Goal: Task Accomplishment & Management: Manage account settings

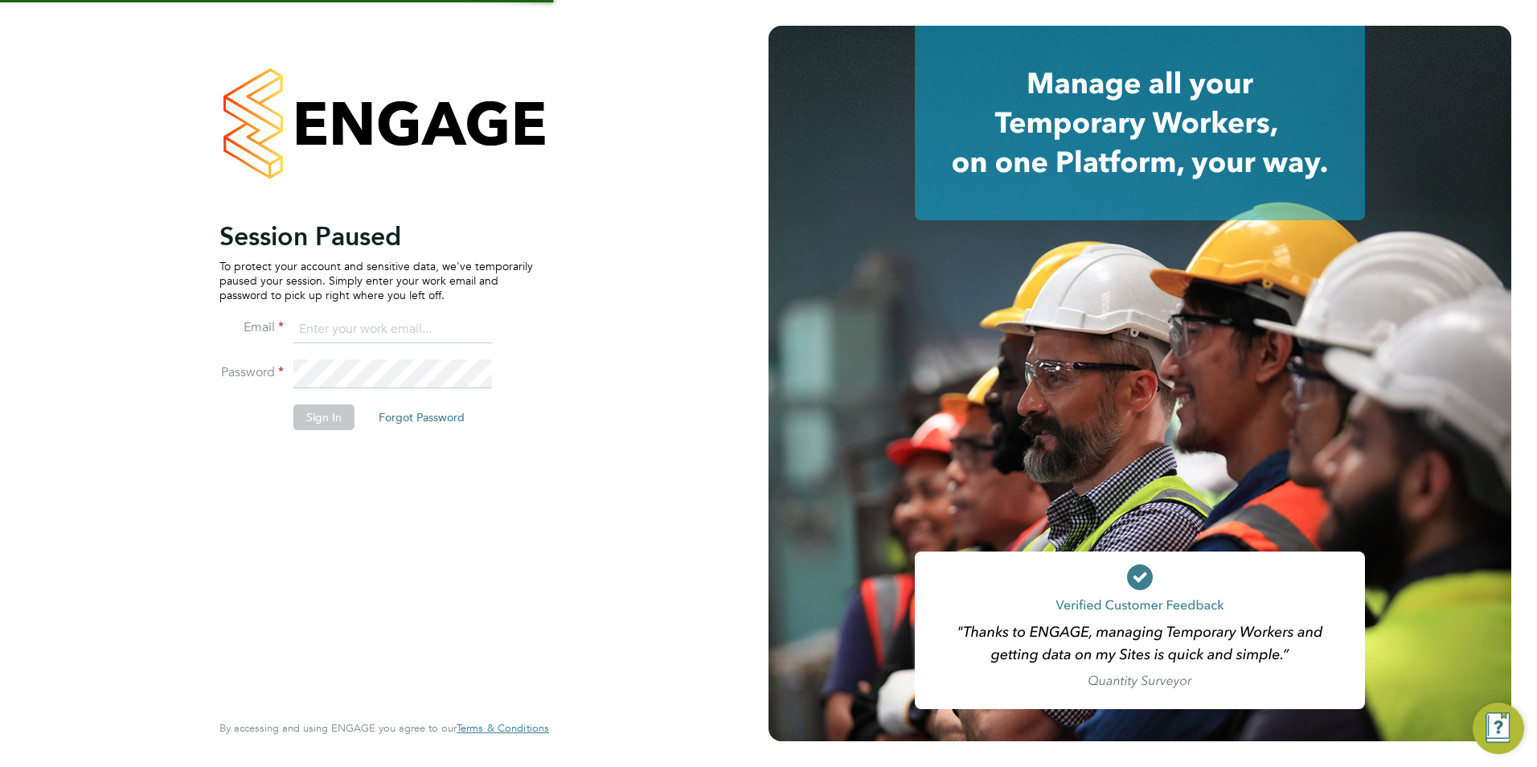
type input "[PERSON_NAME][EMAIL_ADDRESS][DOMAIN_NAME]"
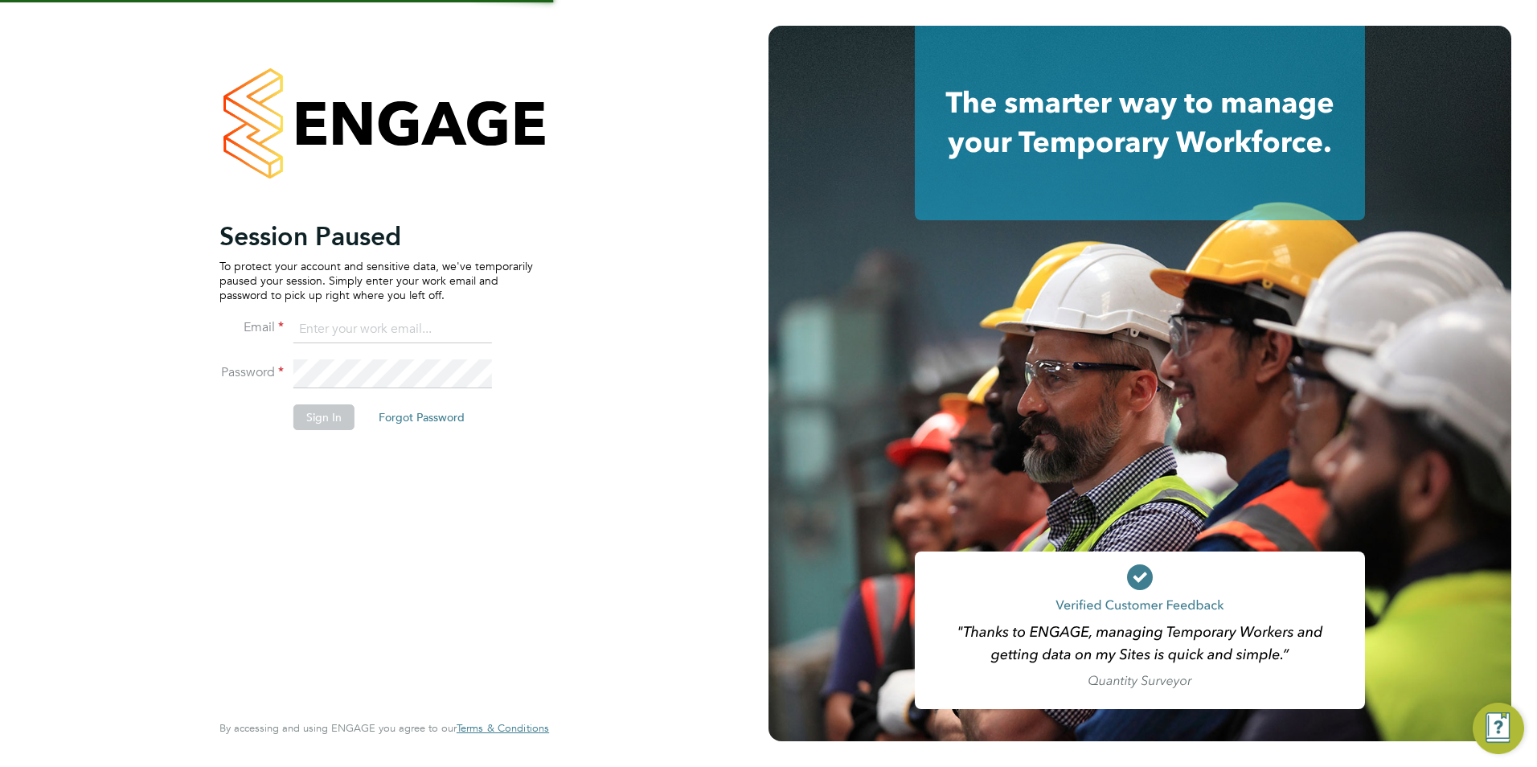
type input "[PERSON_NAME][EMAIL_ADDRESS][DOMAIN_NAME]"
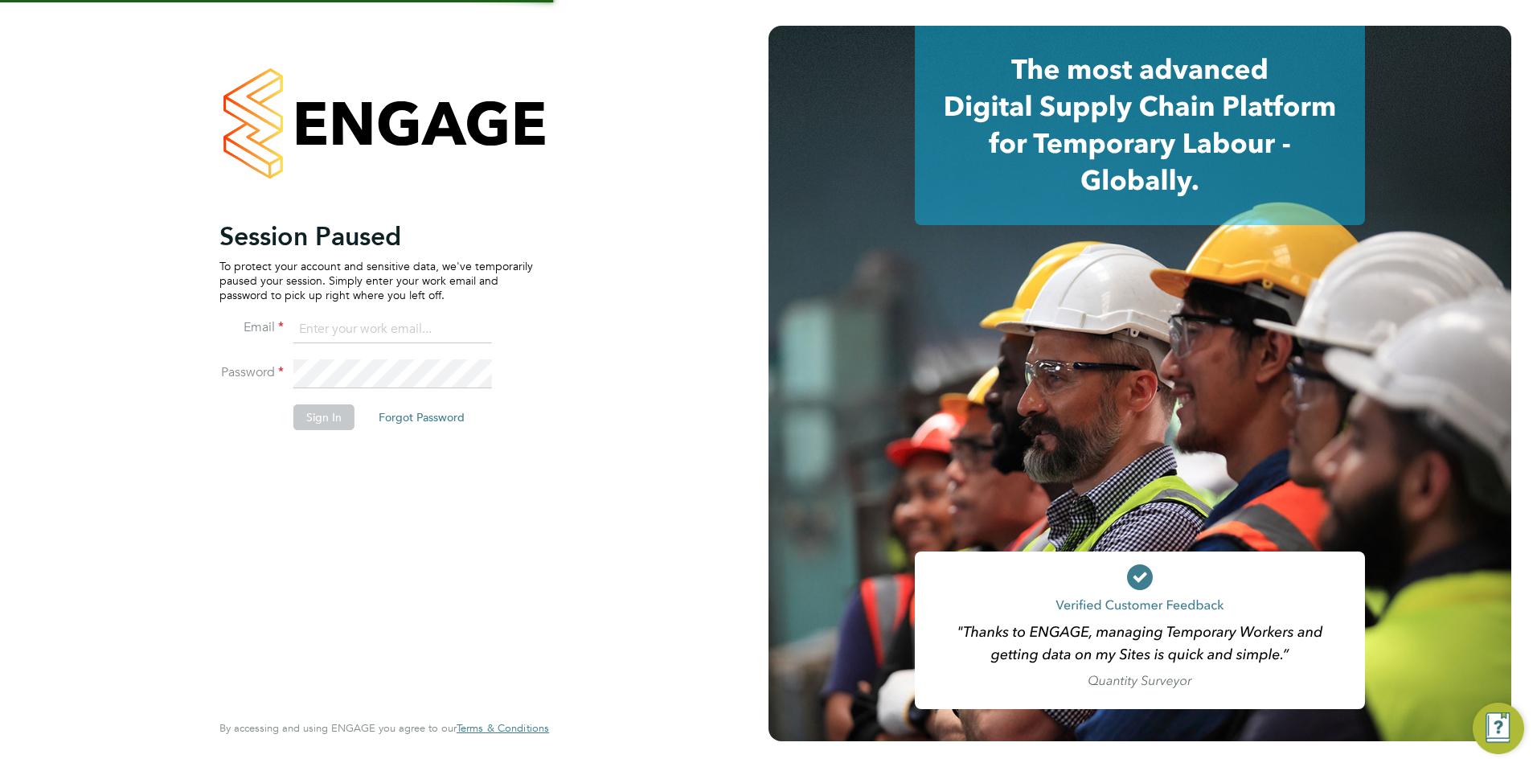
type input "[PERSON_NAME][EMAIL_ADDRESS][DOMAIN_NAME]"
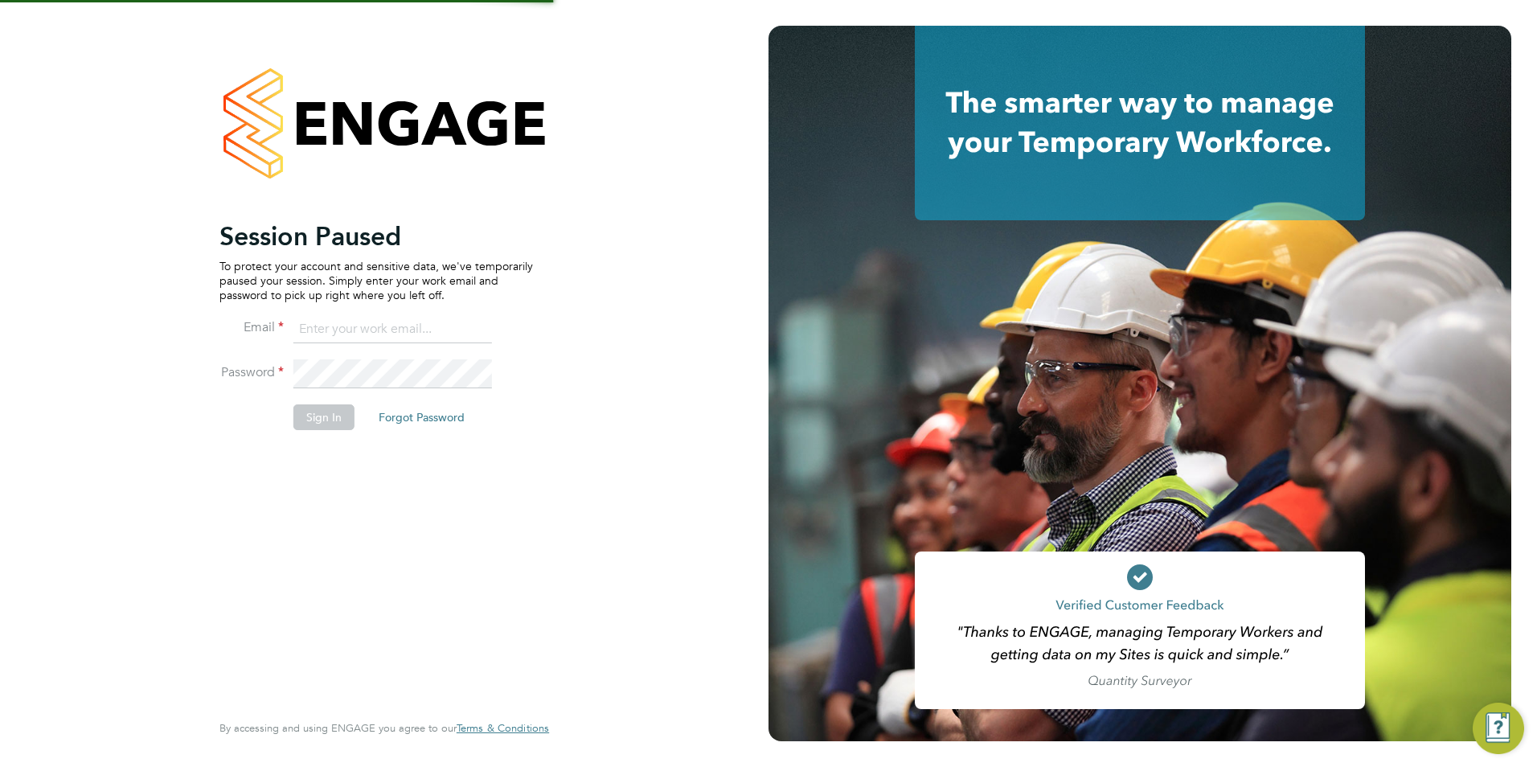
type input "[PERSON_NAME][EMAIL_ADDRESS][DOMAIN_NAME]"
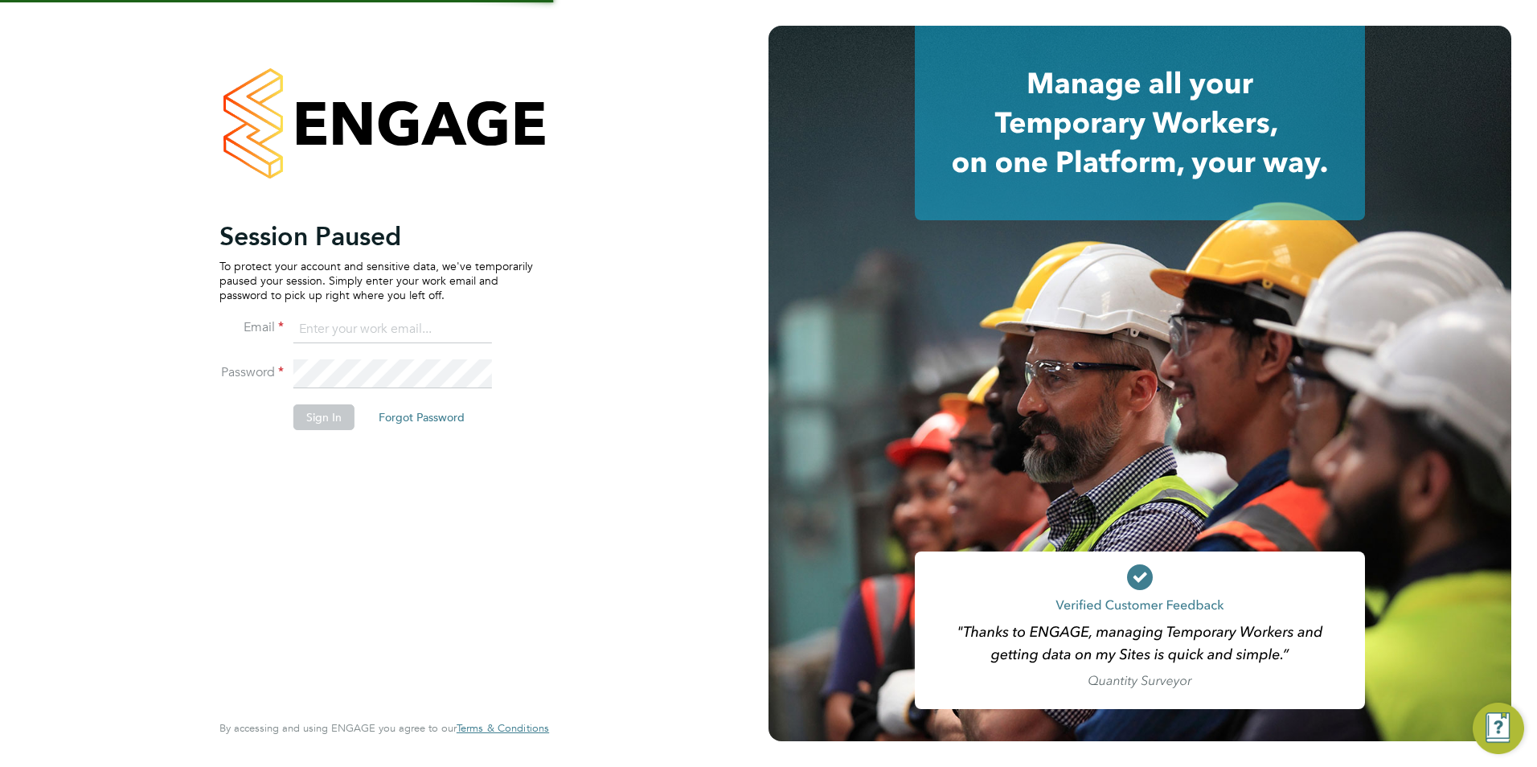
type input "[PERSON_NAME][EMAIL_ADDRESS][DOMAIN_NAME]"
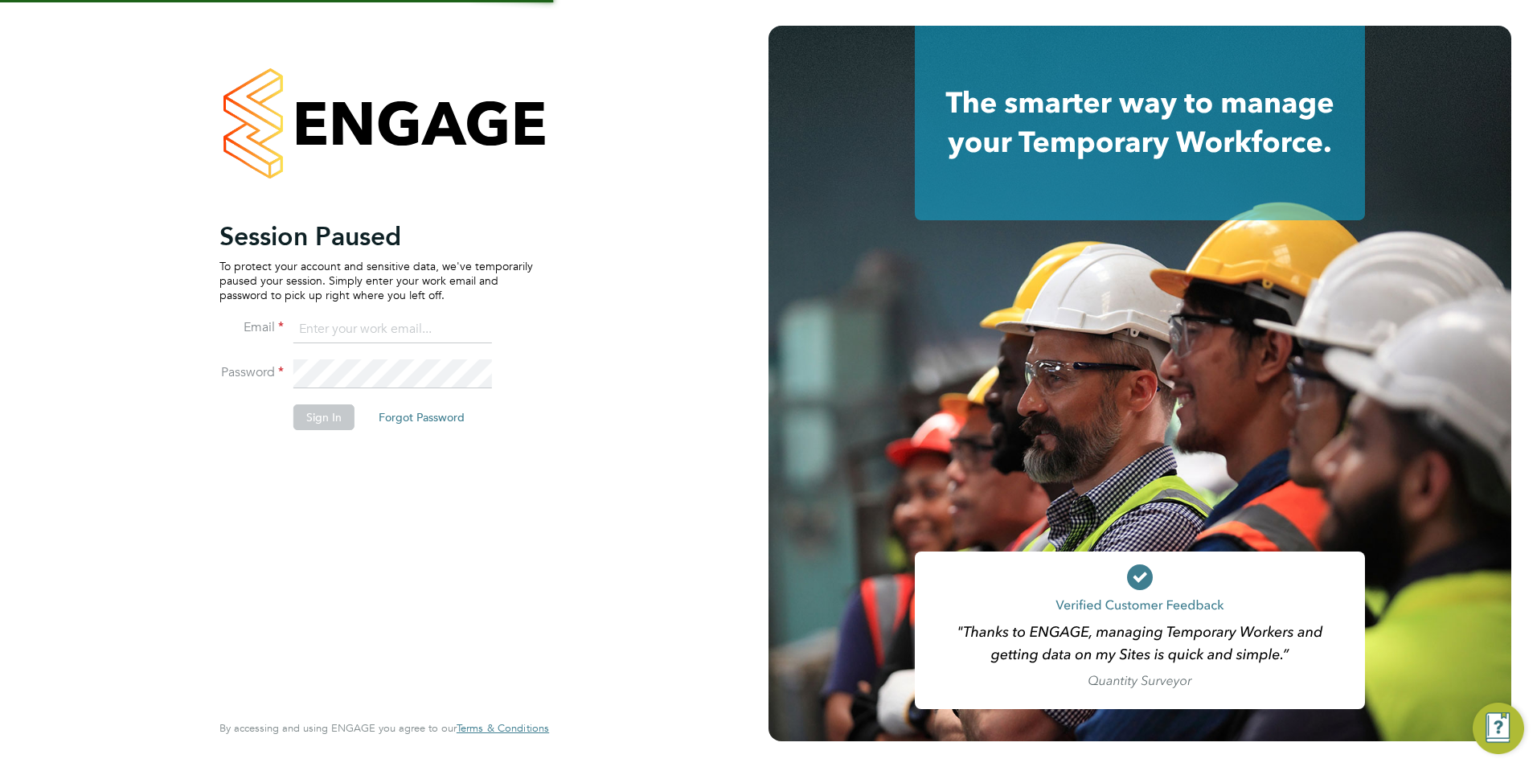
type input "[PERSON_NAME][EMAIL_ADDRESS][DOMAIN_NAME]"
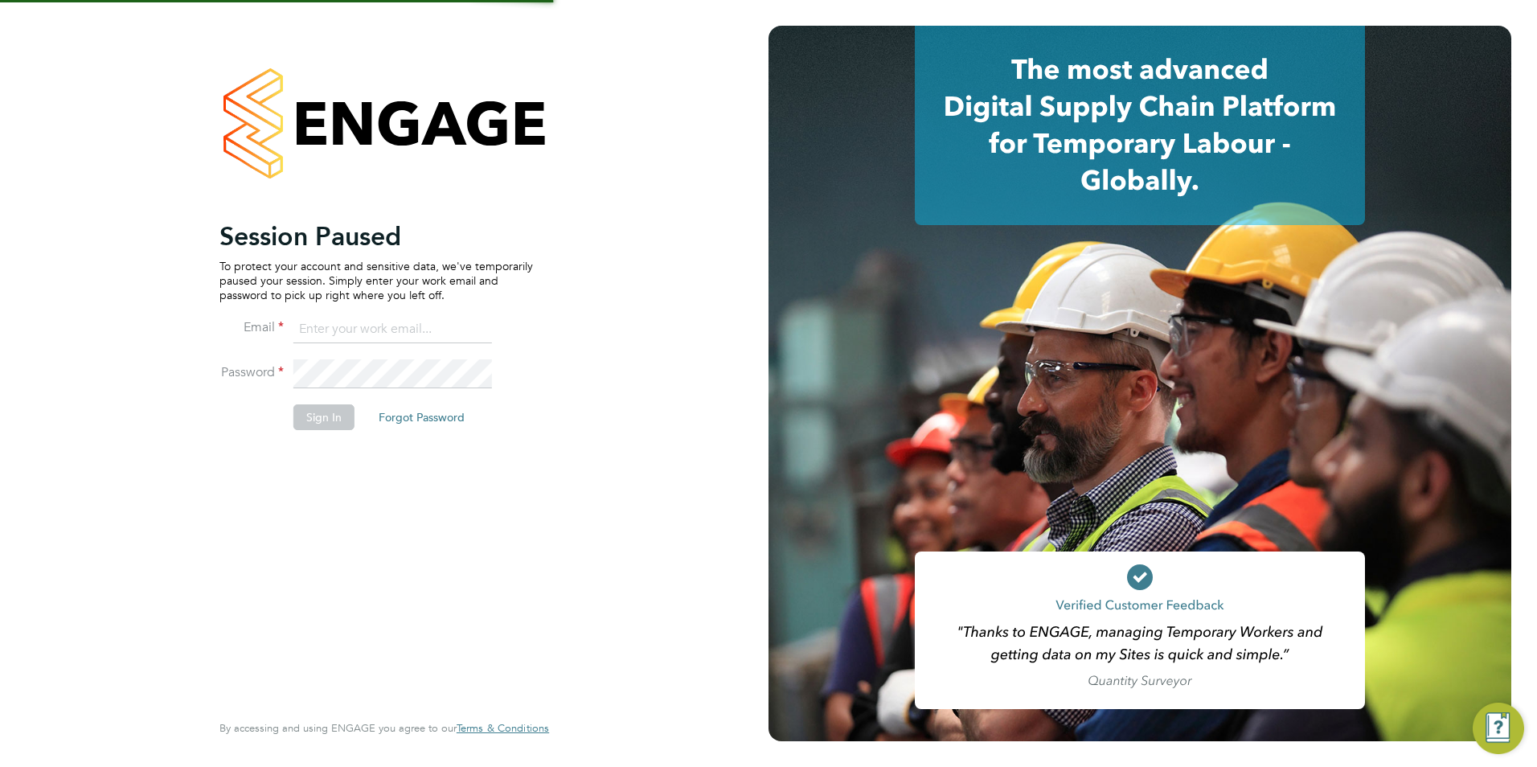
type input "[PERSON_NAME][EMAIL_ADDRESS][DOMAIN_NAME]"
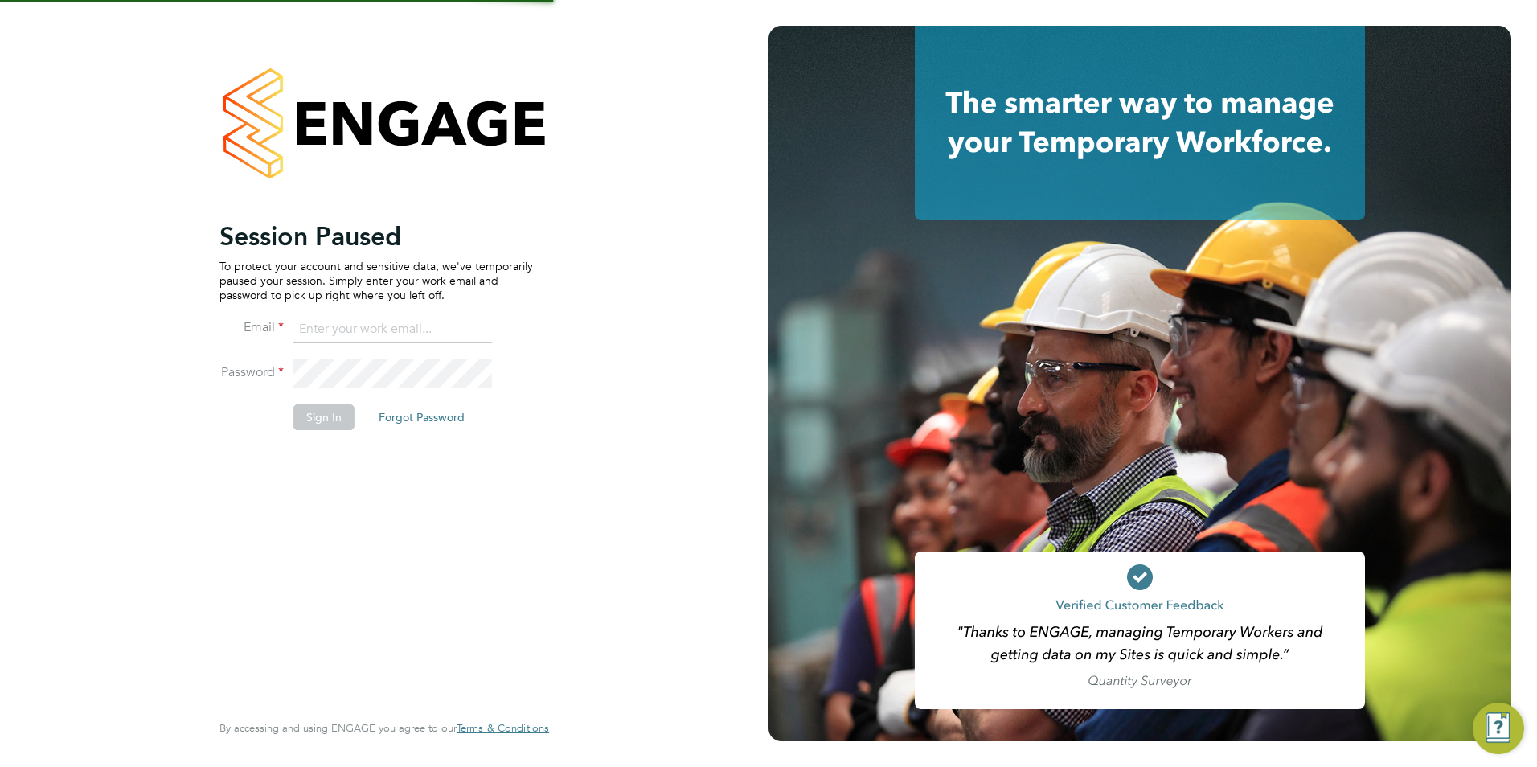
type input "chloe@protechltd.co.uk"
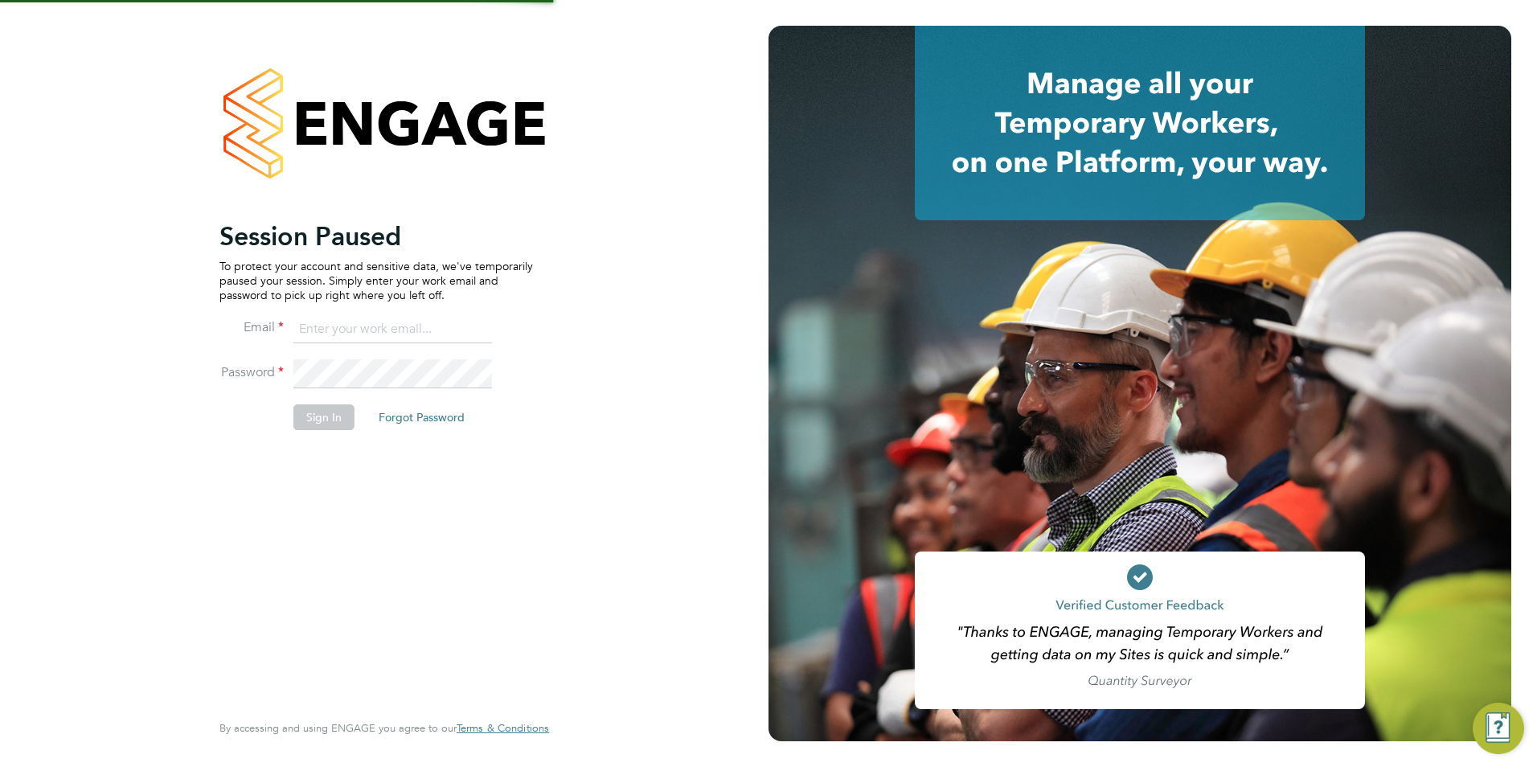
type input "[PERSON_NAME][EMAIL_ADDRESS][DOMAIN_NAME]"
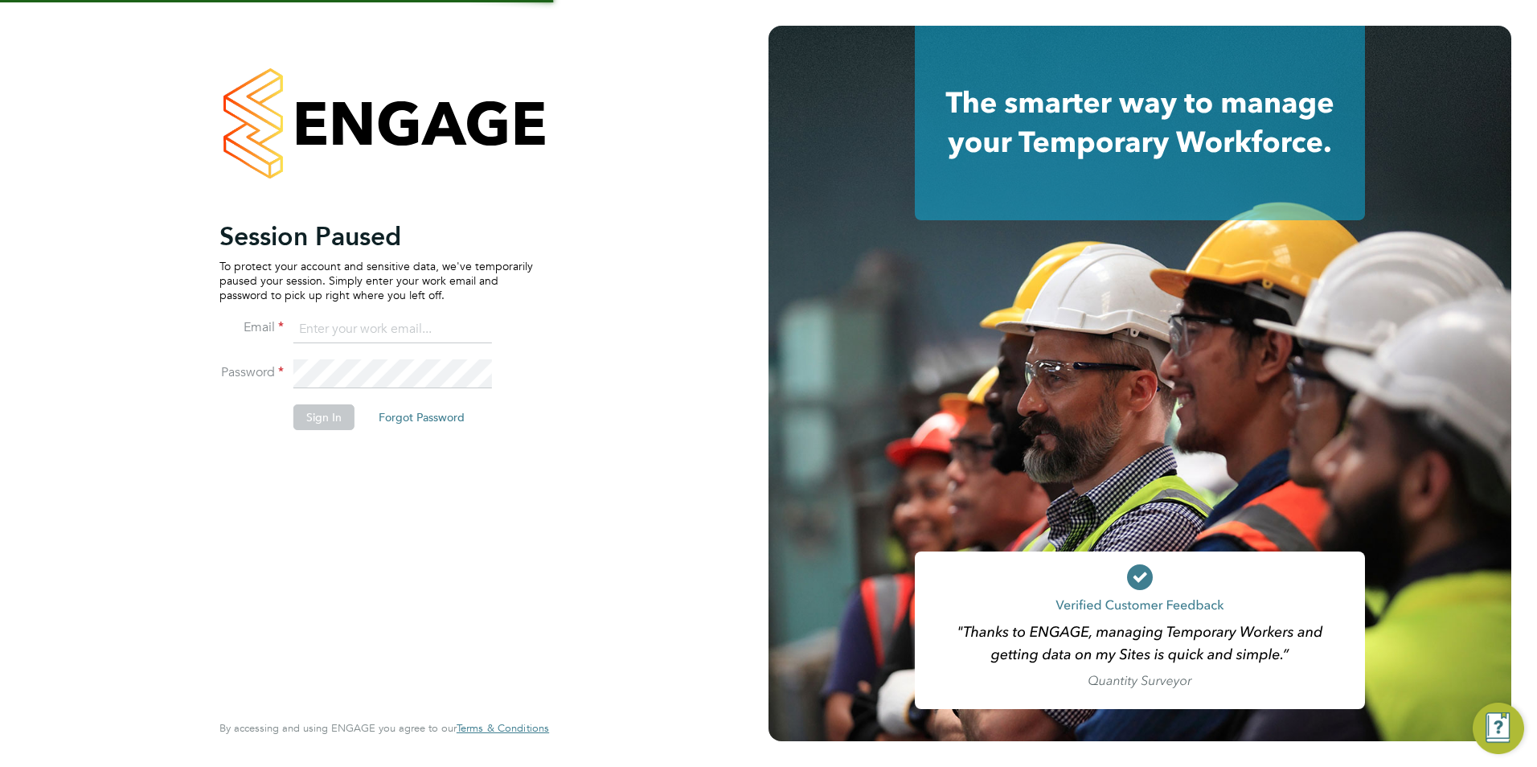
type input "[PERSON_NAME][EMAIL_ADDRESS][DOMAIN_NAME]"
